Goal: Find specific page/section: Find specific page/section

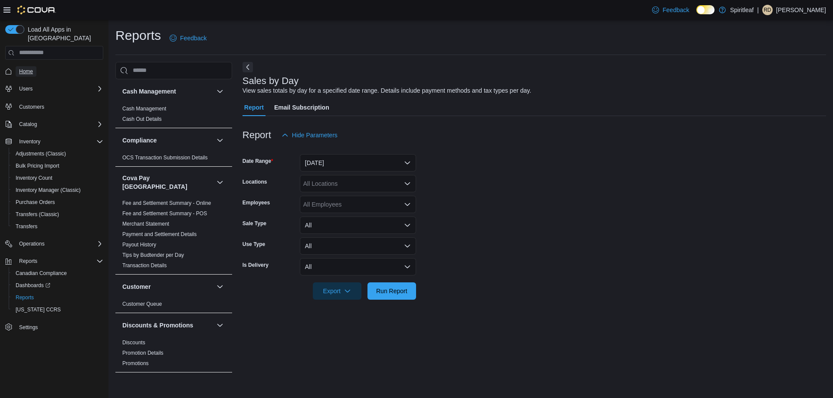
click at [31, 68] on span "Home" at bounding box center [26, 71] width 14 height 7
